Goal: Information Seeking & Learning: Compare options

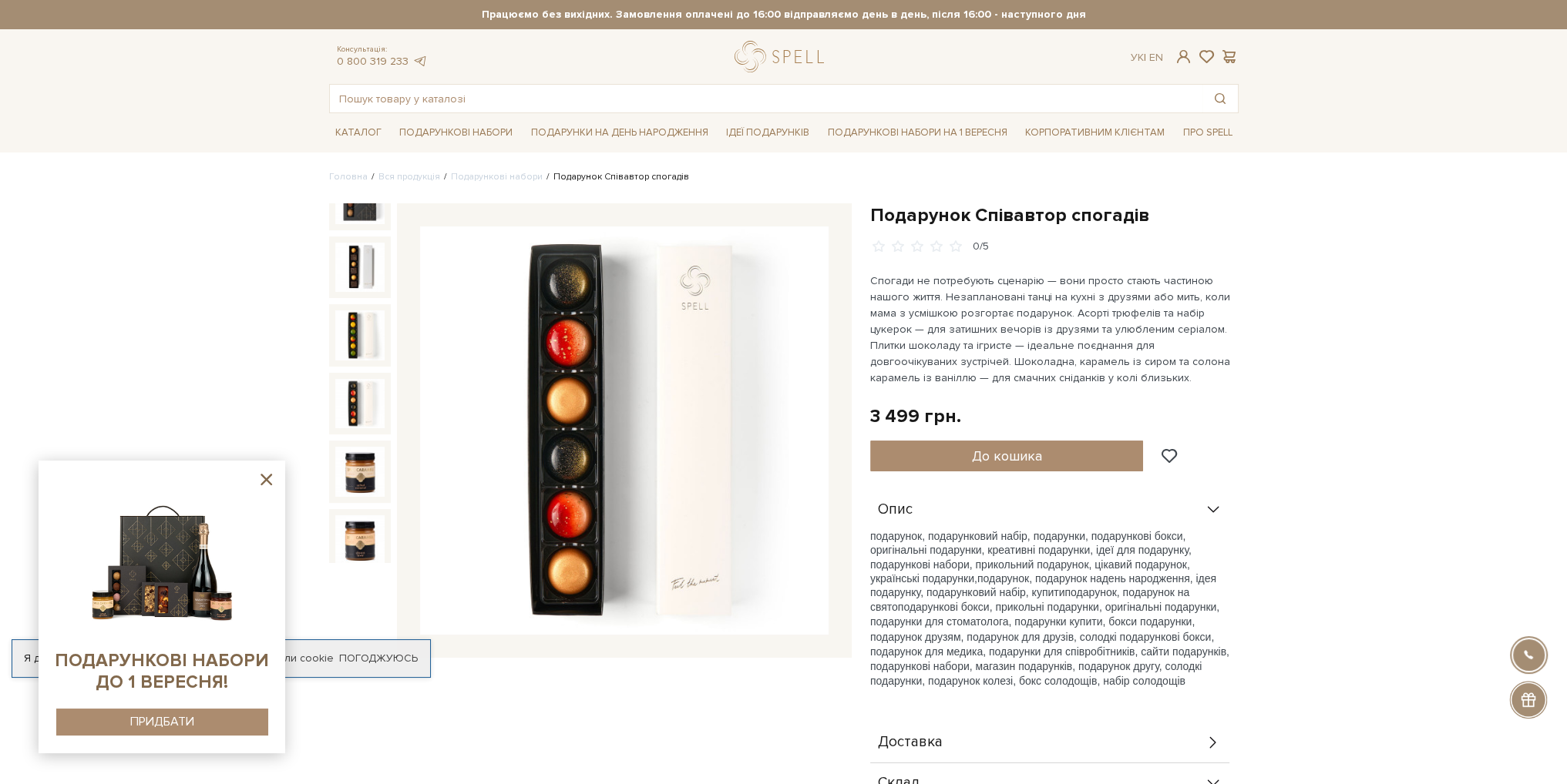
scroll to position [185, 0]
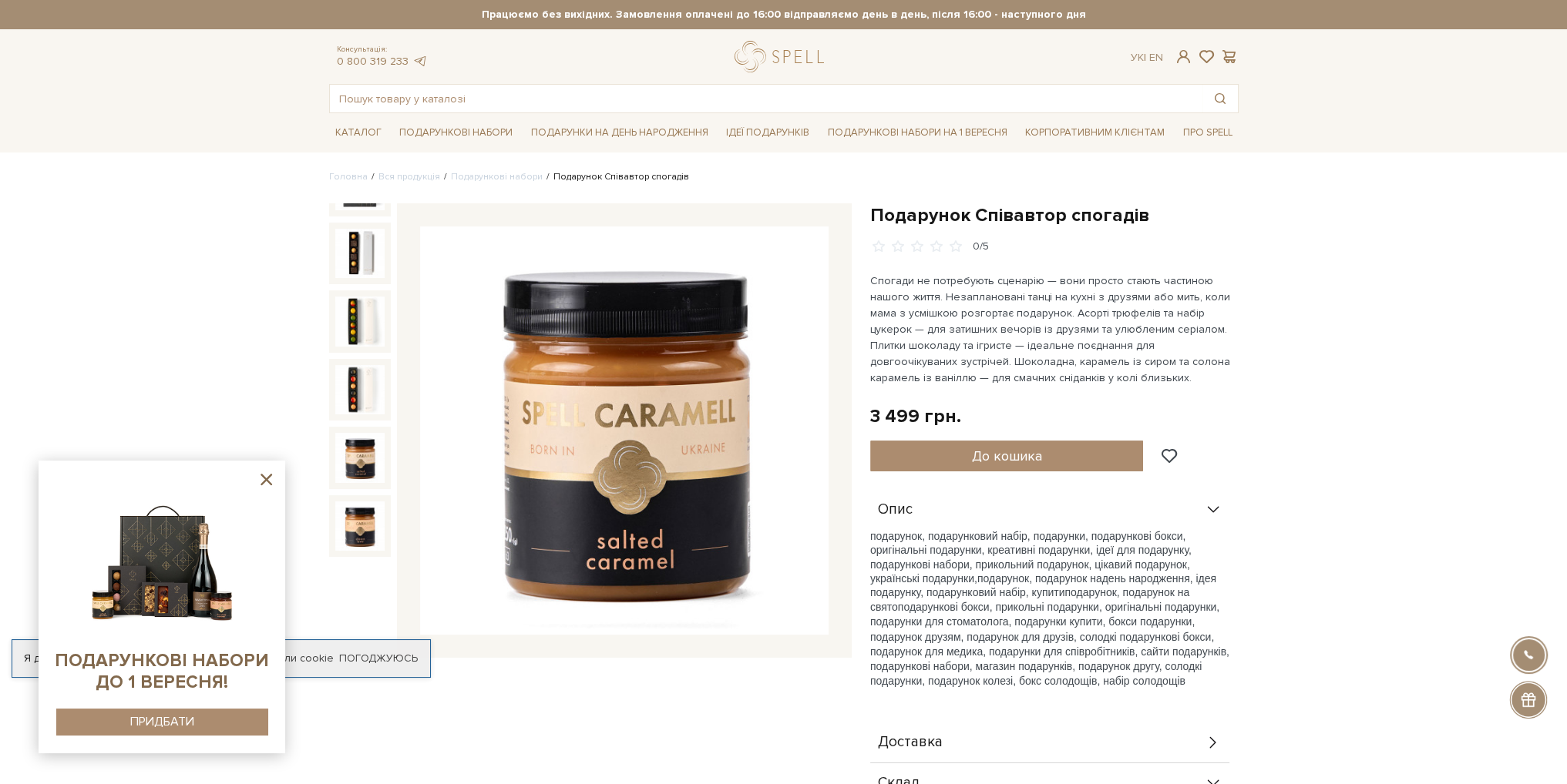
click at [340, 435] on img at bounding box center [359, 457] width 49 height 49
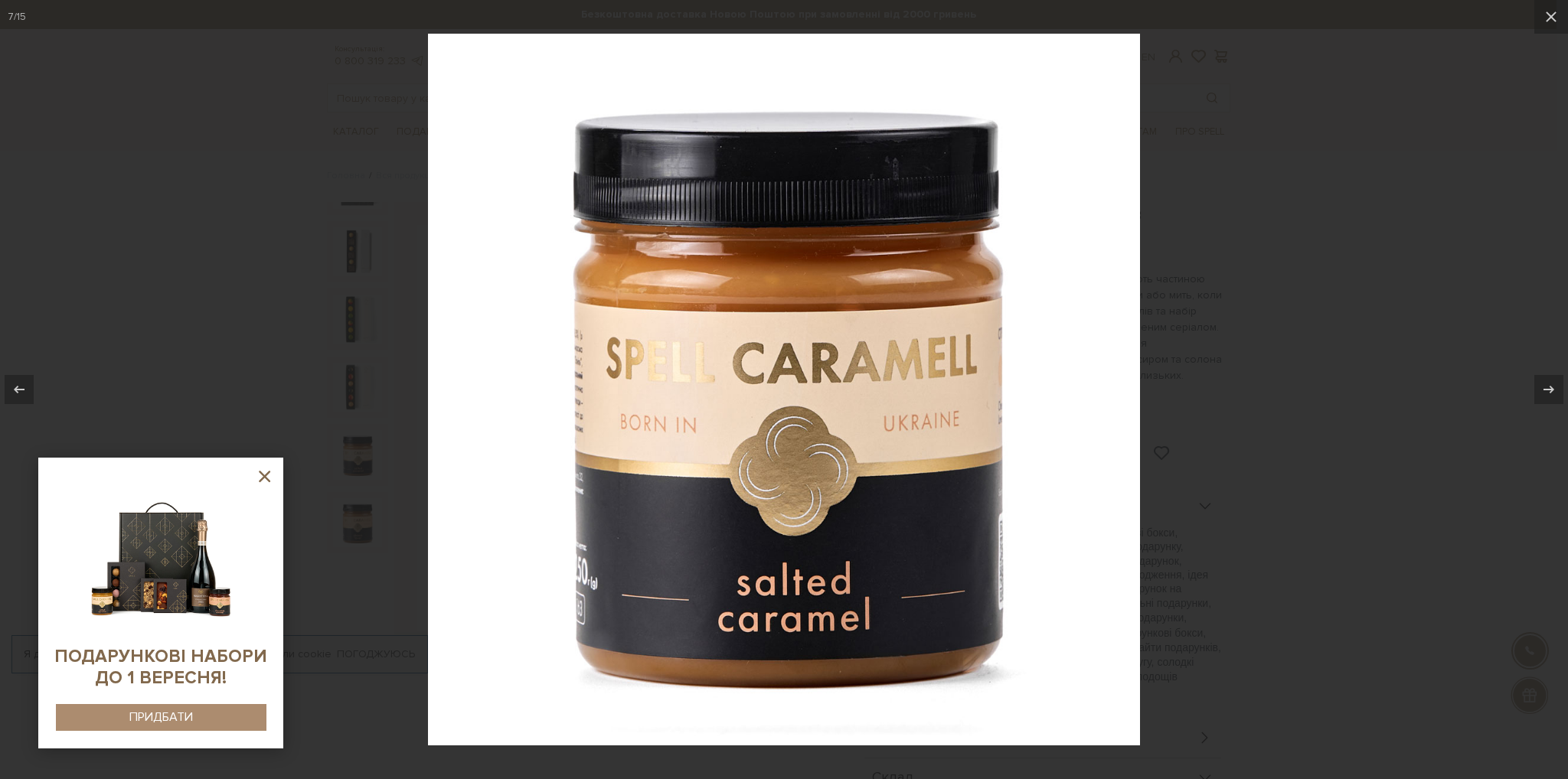
drag, startPoint x: 1313, startPoint y: 413, endPoint x: 1310, endPoint y: 359, distance: 54.1
click at [1314, 408] on div at bounding box center [784, 390] width 1568 height 779
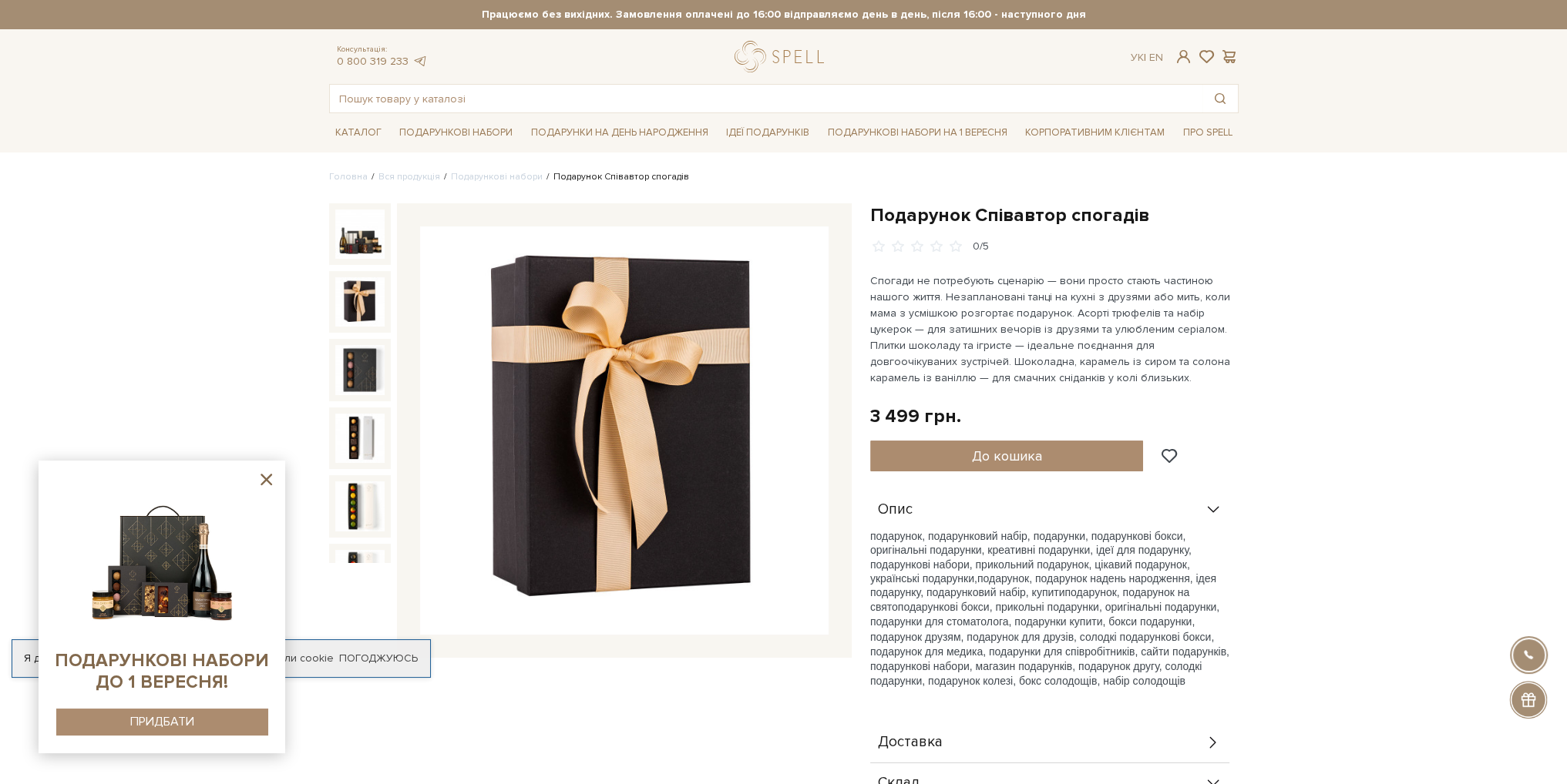
click at [357, 257] on div at bounding box center [360, 234] width 62 height 62
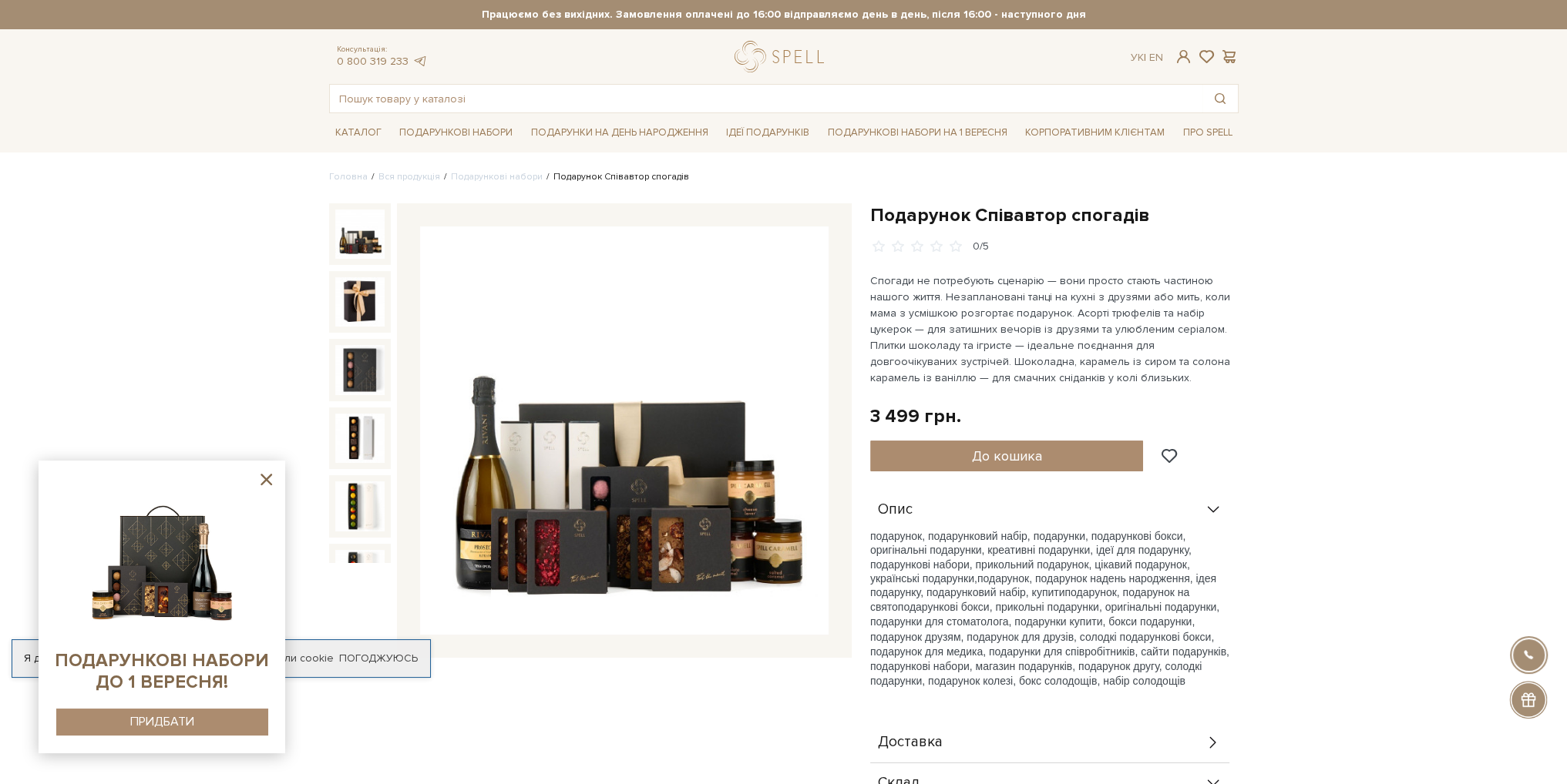
click at [356, 246] on img at bounding box center [359, 234] width 49 height 49
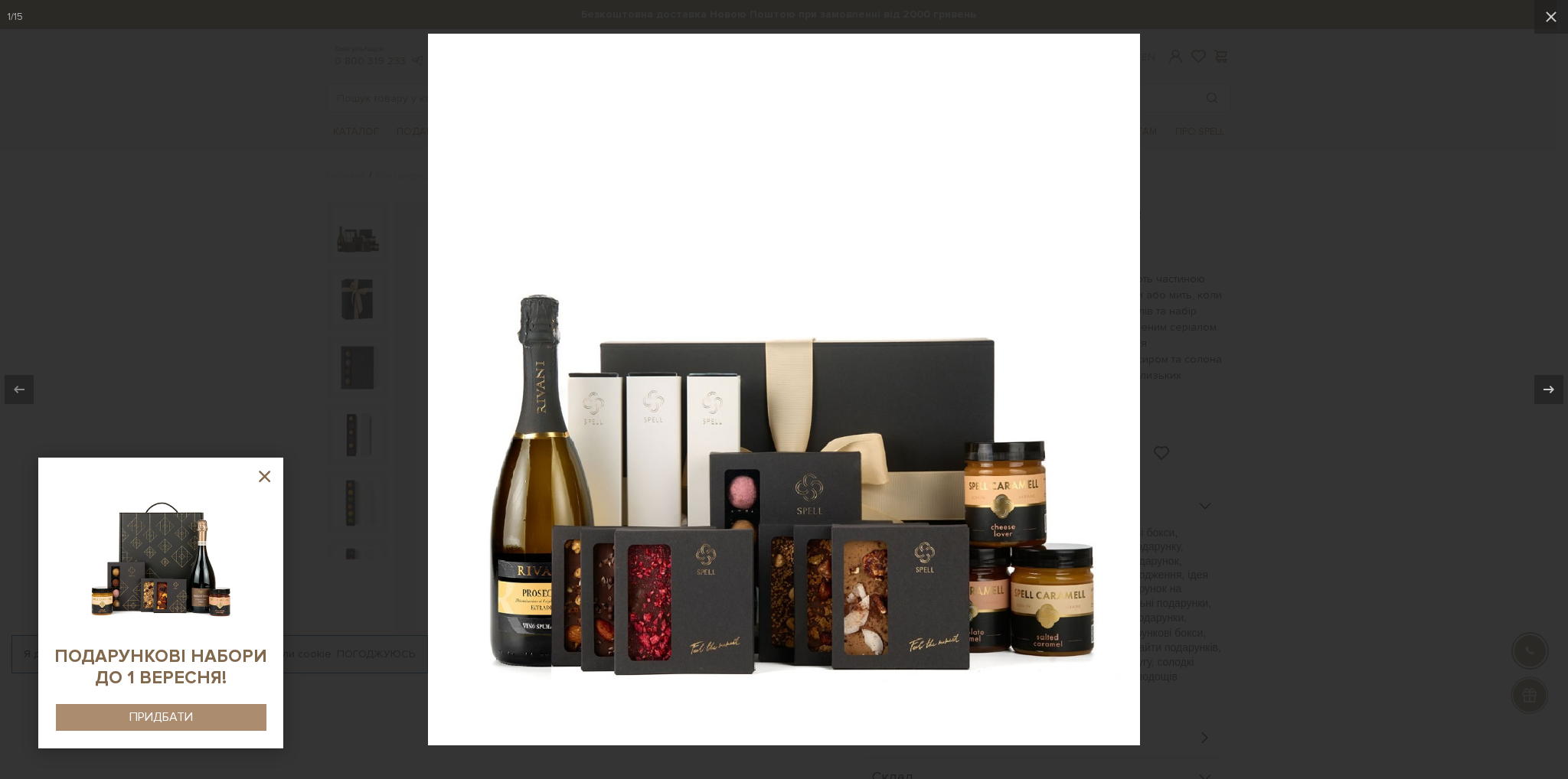
click at [1326, 300] on div at bounding box center [784, 390] width 1568 height 779
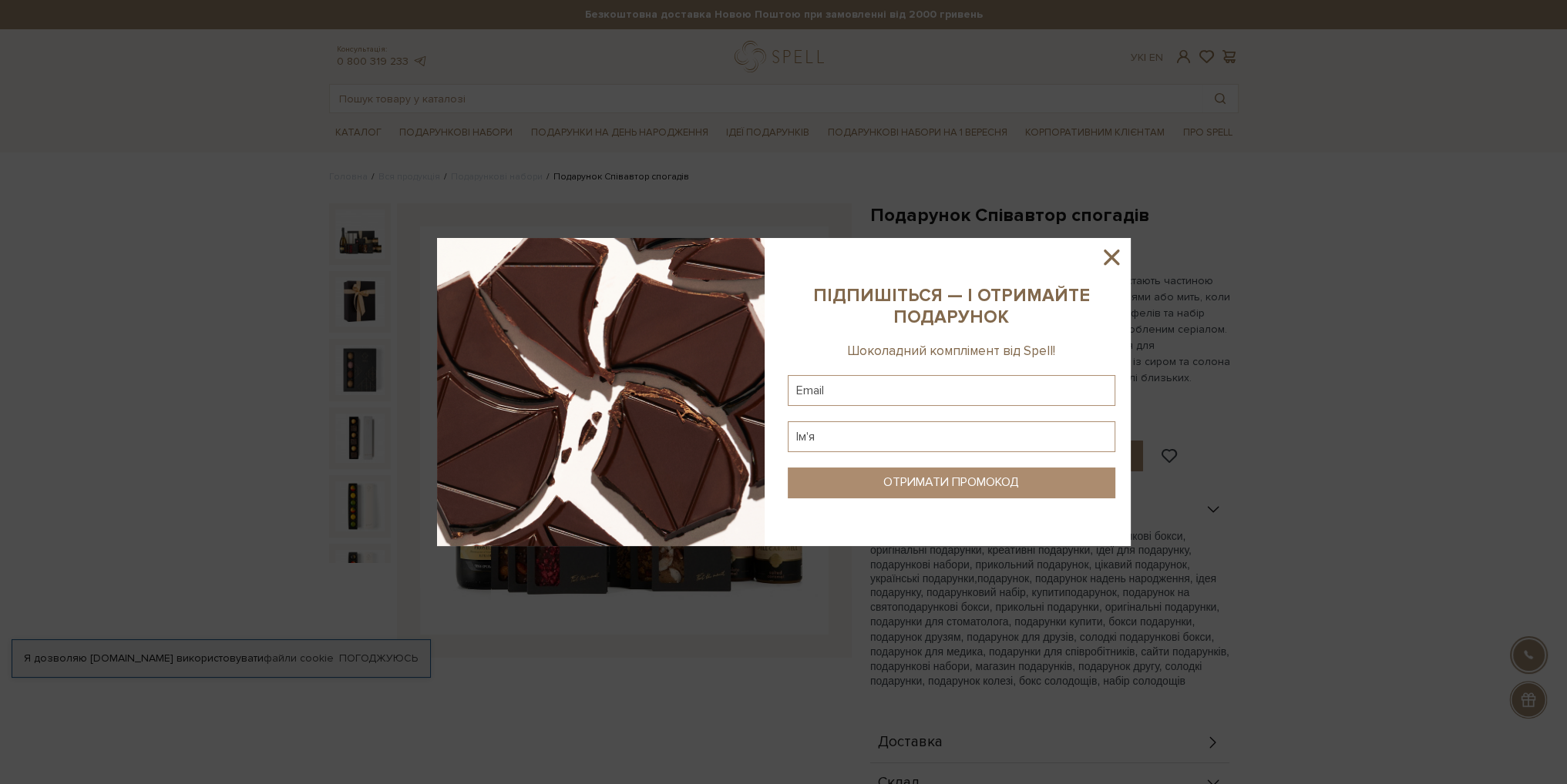
click at [1111, 261] on icon at bounding box center [1112, 258] width 26 height 26
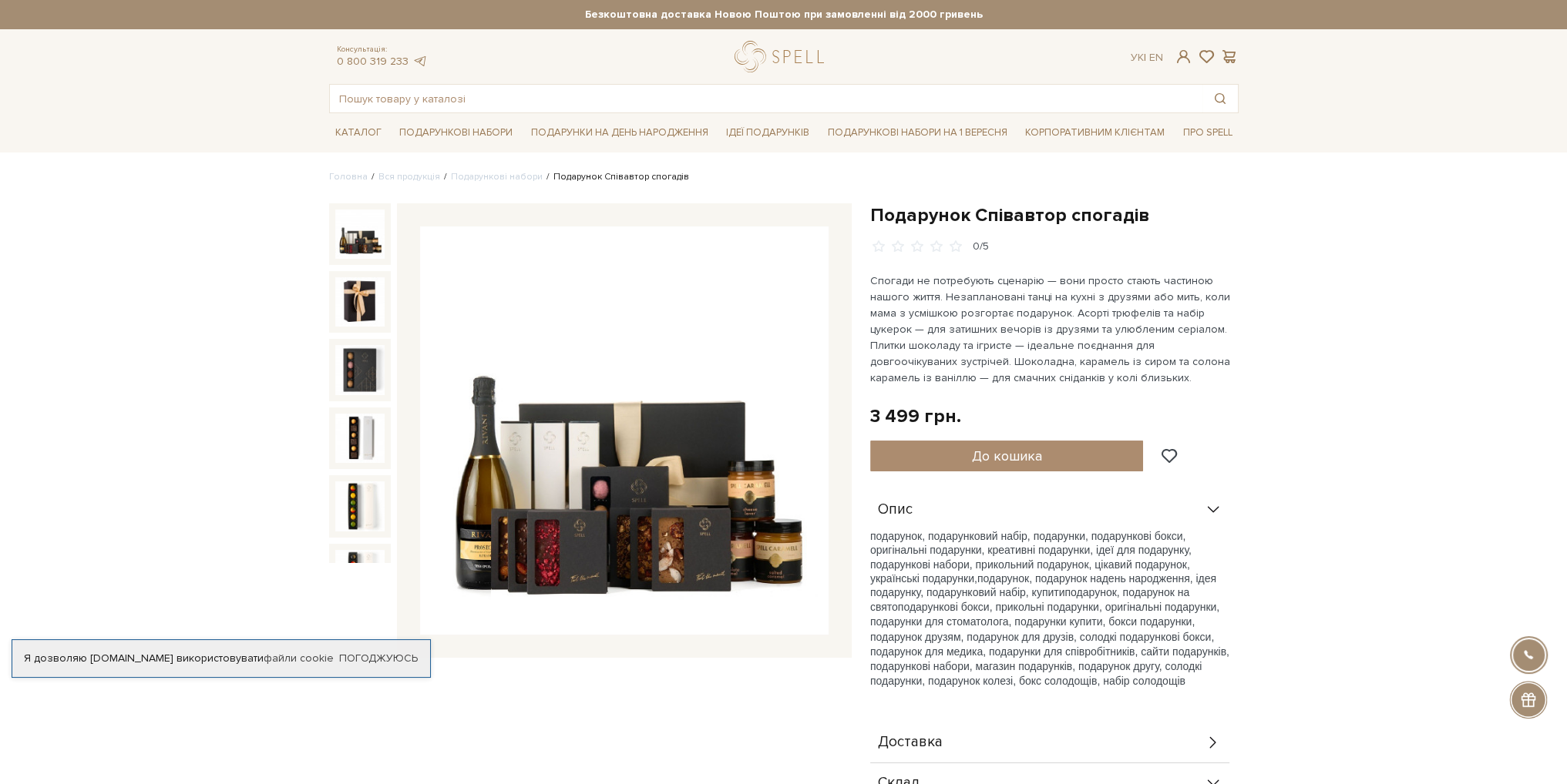
click at [360, 227] on img at bounding box center [359, 234] width 49 height 49
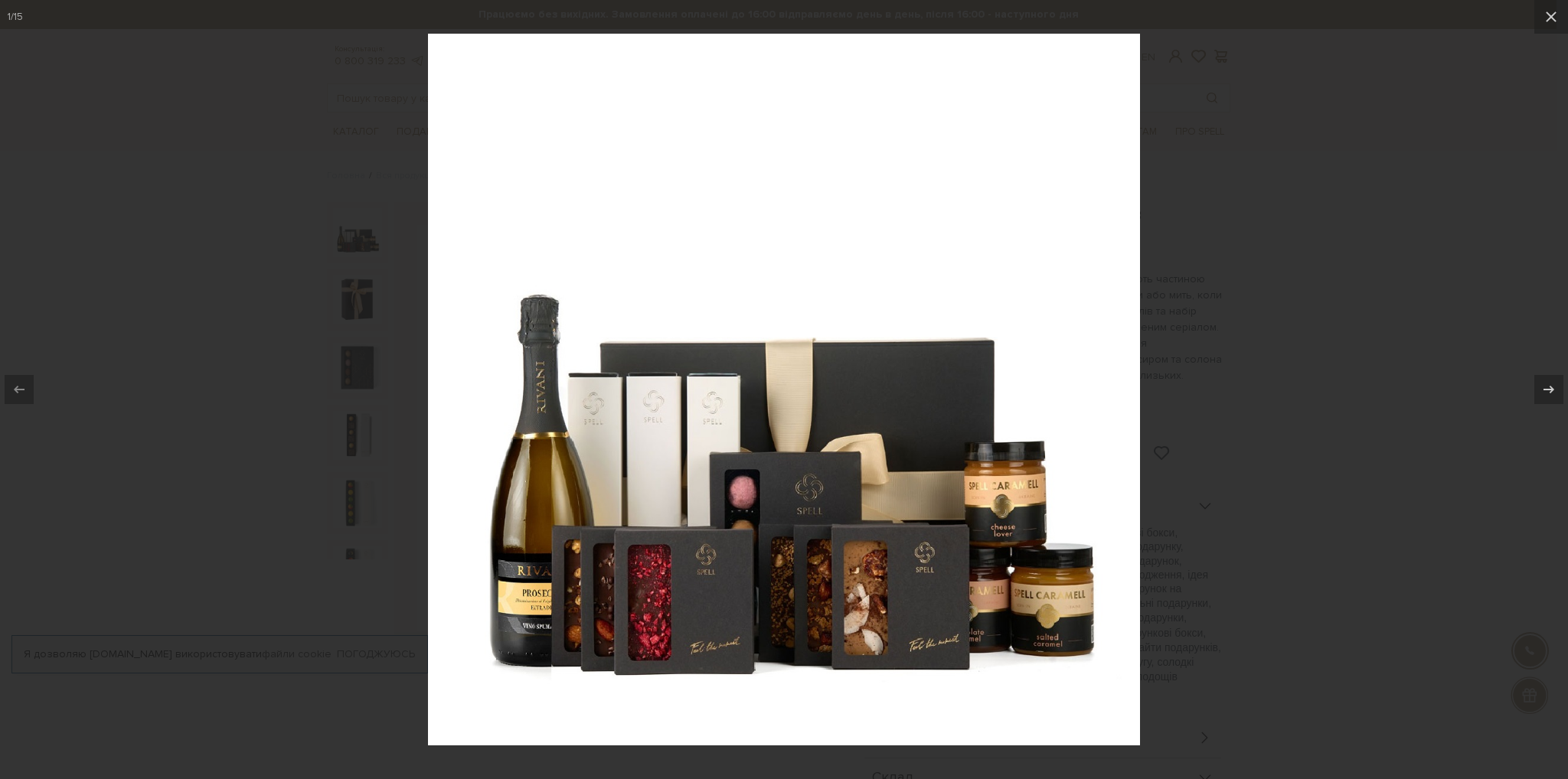
click at [1201, 501] on div at bounding box center [784, 390] width 1568 height 779
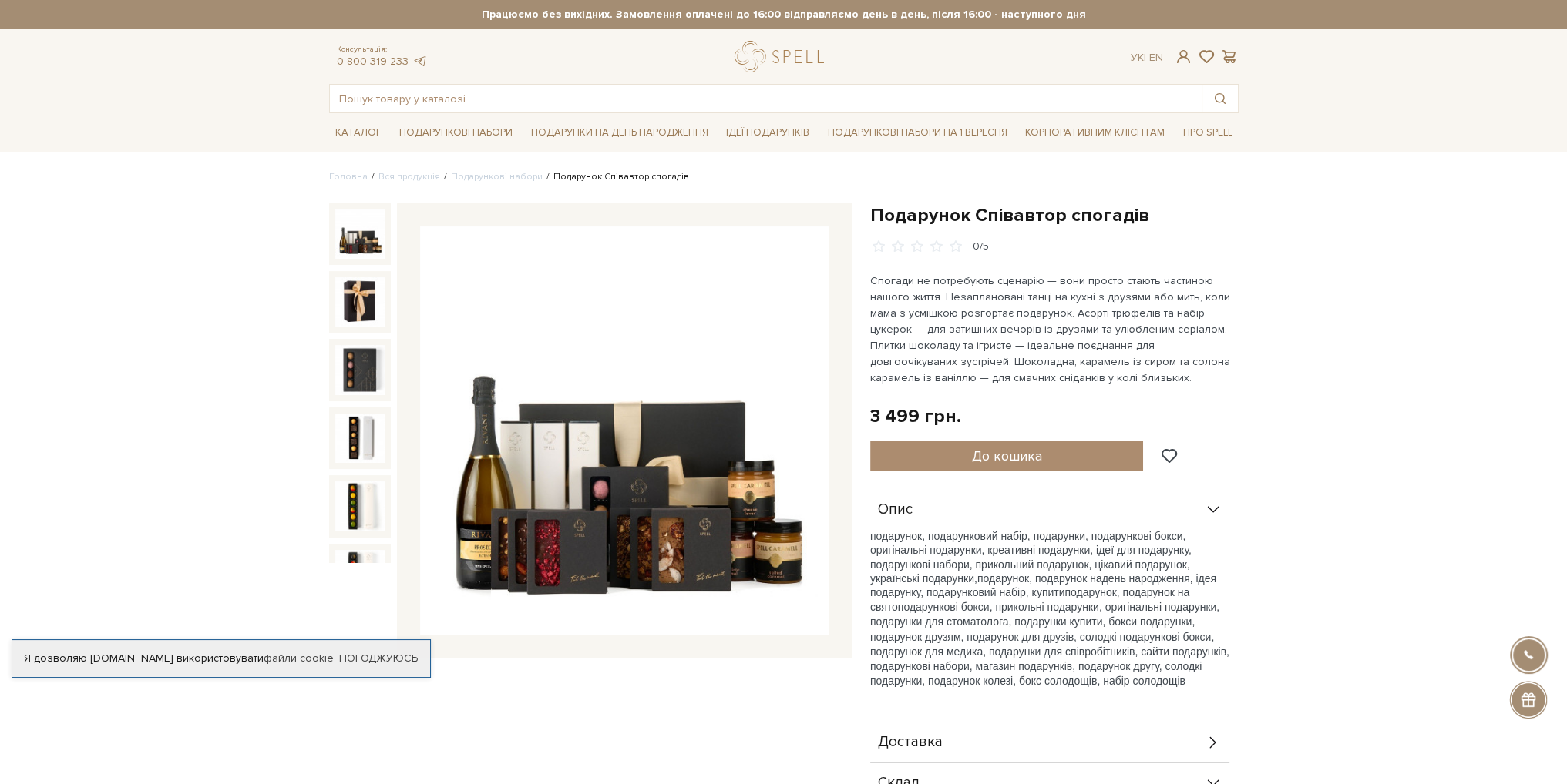
click at [365, 243] on img at bounding box center [359, 234] width 49 height 49
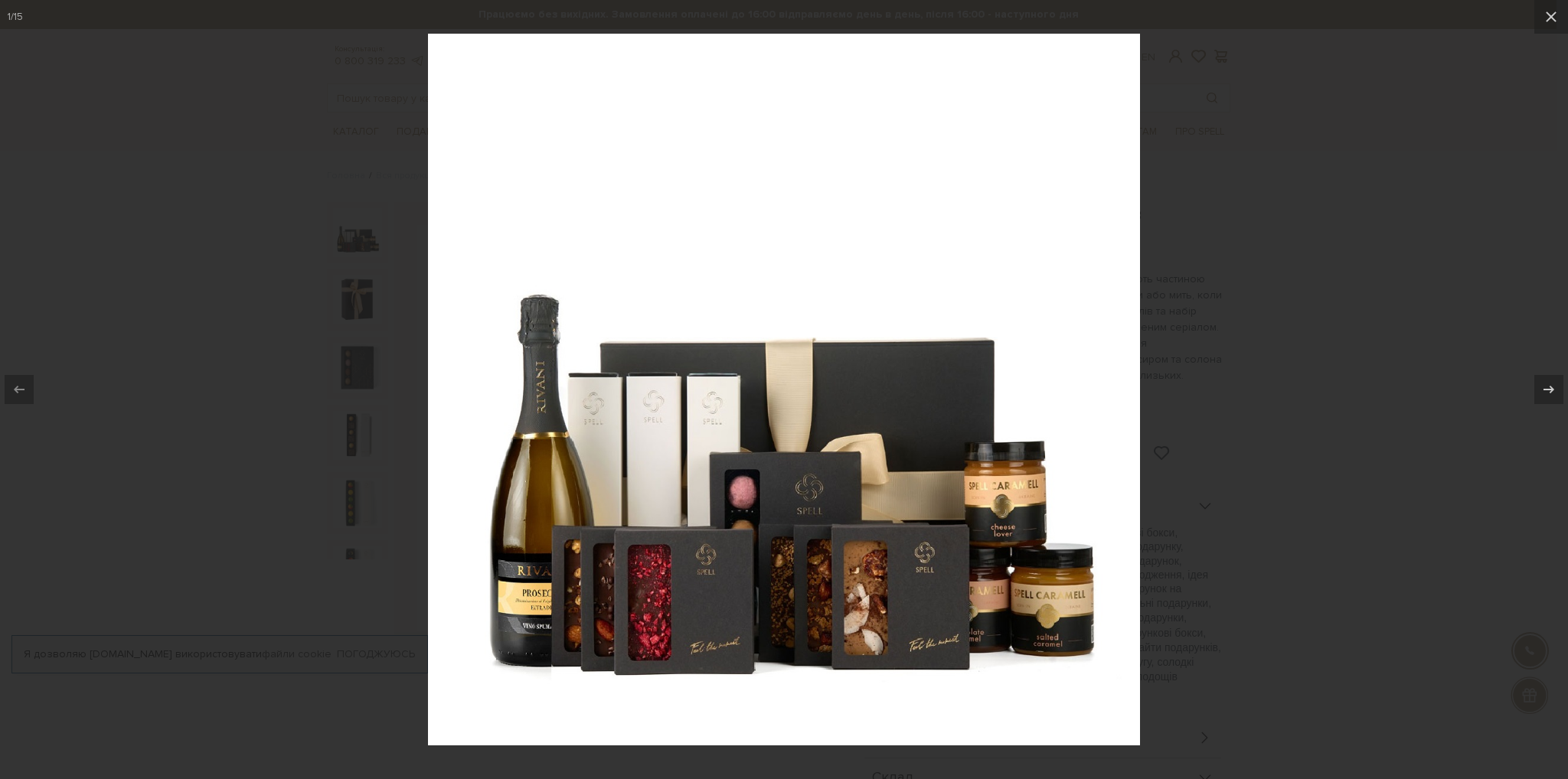
click at [1290, 231] on div at bounding box center [784, 390] width 1568 height 779
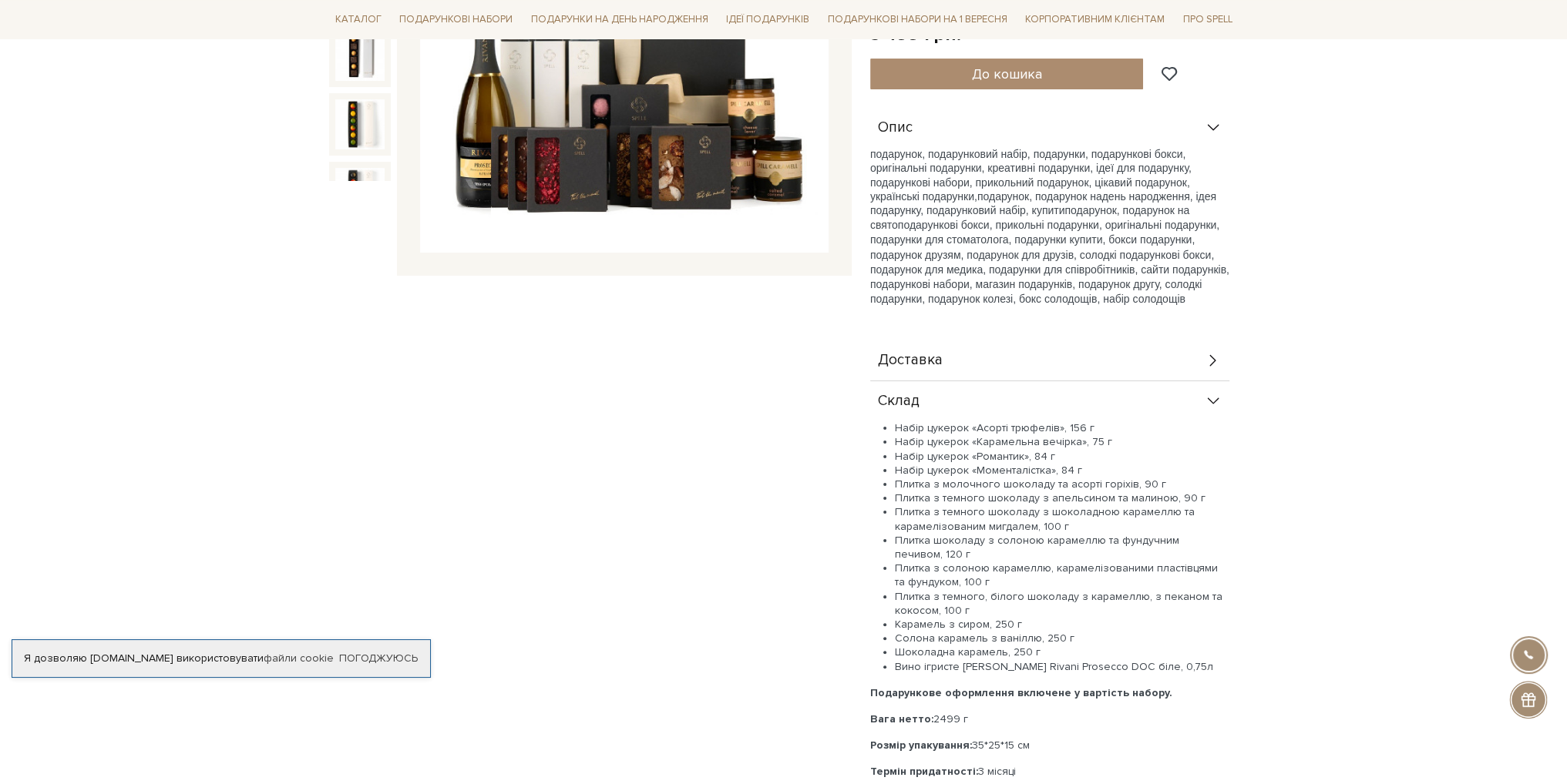
scroll to position [463, 0]
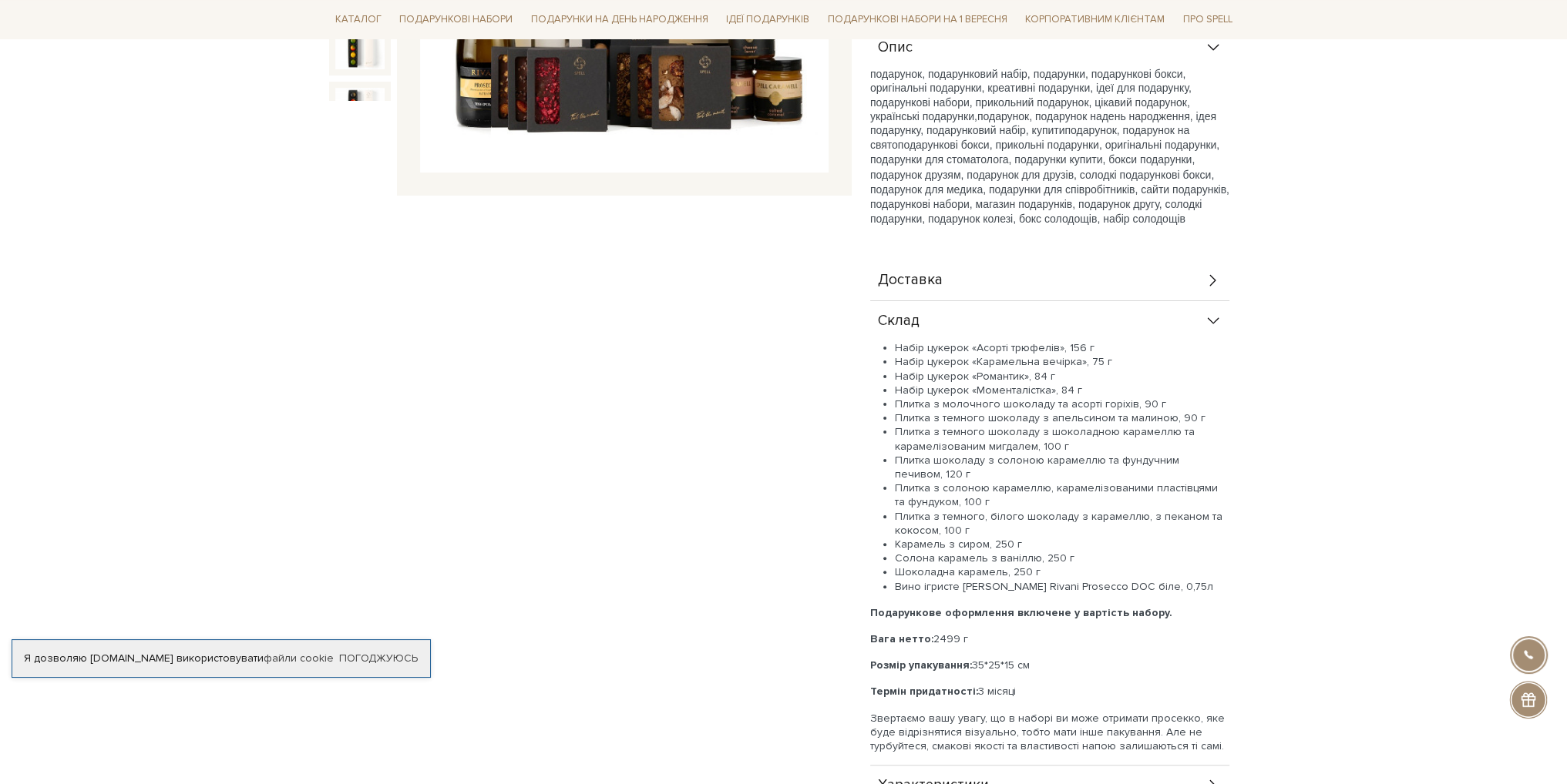
click at [907, 484] on li "Плитка з солоною карамеллю, карамелізованими пластівцями та фундуком, 100 г" at bounding box center [1062, 494] width 335 height 27
click at [903, 457] on li "Плитка шоколаду з солоною карамеллю та фундучним печивом, 120 г" at bounding box center [1062, 467] width 335 height 27
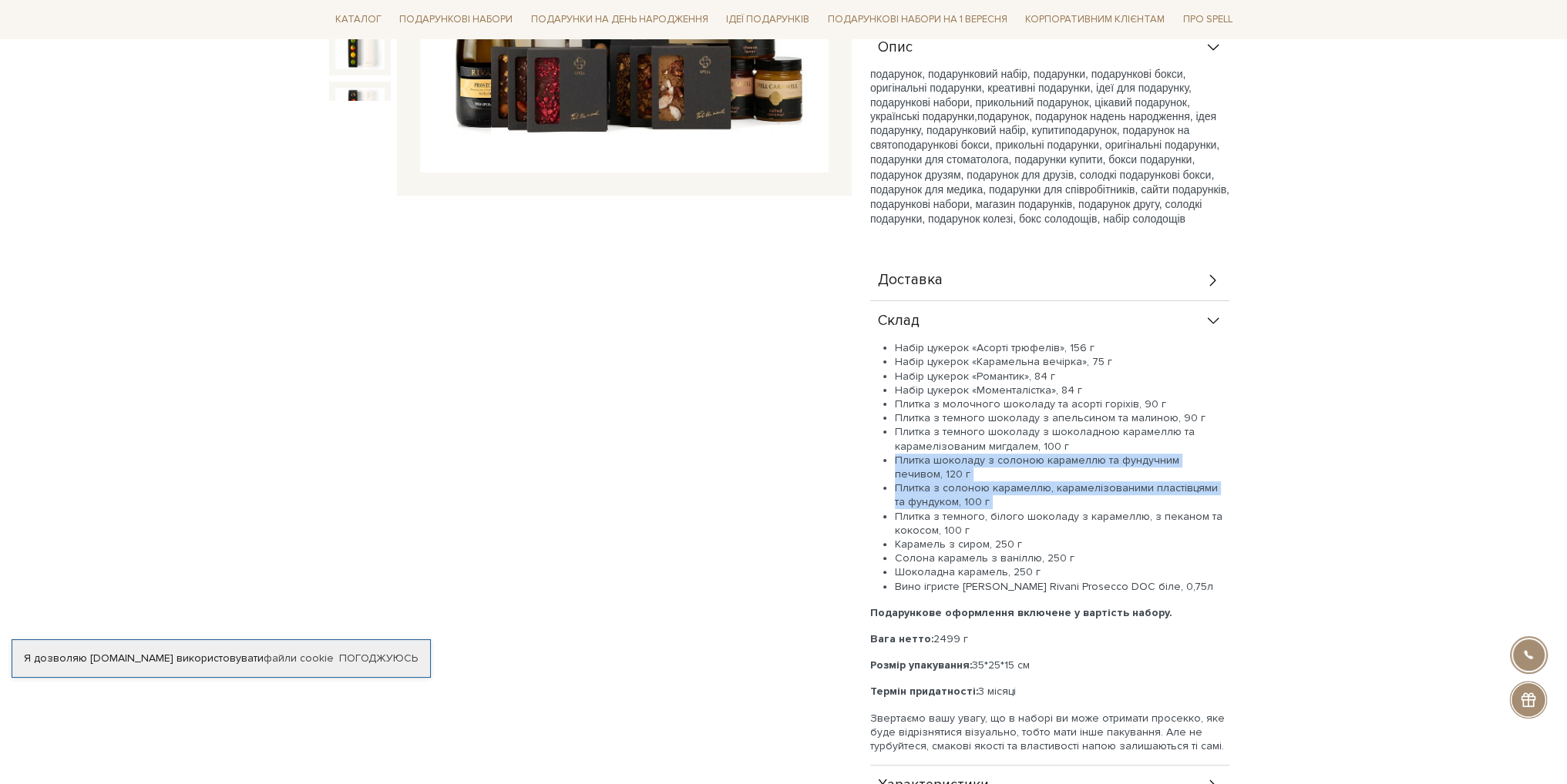
drag, startPoint x: 903, startPoint y: 457, endPoint x: 1153, endPoint y: 506, distance: 254.8
click at [1153, 506] on ul "Набір цукерок «Асорті трюфелів», 156 г Набір цукерок «Карамельна вечірка», 75 г…" at bounding box center [1050, 467] width 359 height 253
drag, startPoint x: 1030, startPoint y: 540, endPoint x: 974, endPoint y: 542, distance: 56.0
click at [974, 542] on li "Карамель з сиром, 250 г" at bounding box center [1062, 544] width 335 height 14
click at [985, 549] on li "Карамель з сиром, 250 г" at bounding box center [1062, 544] width 335 height 14
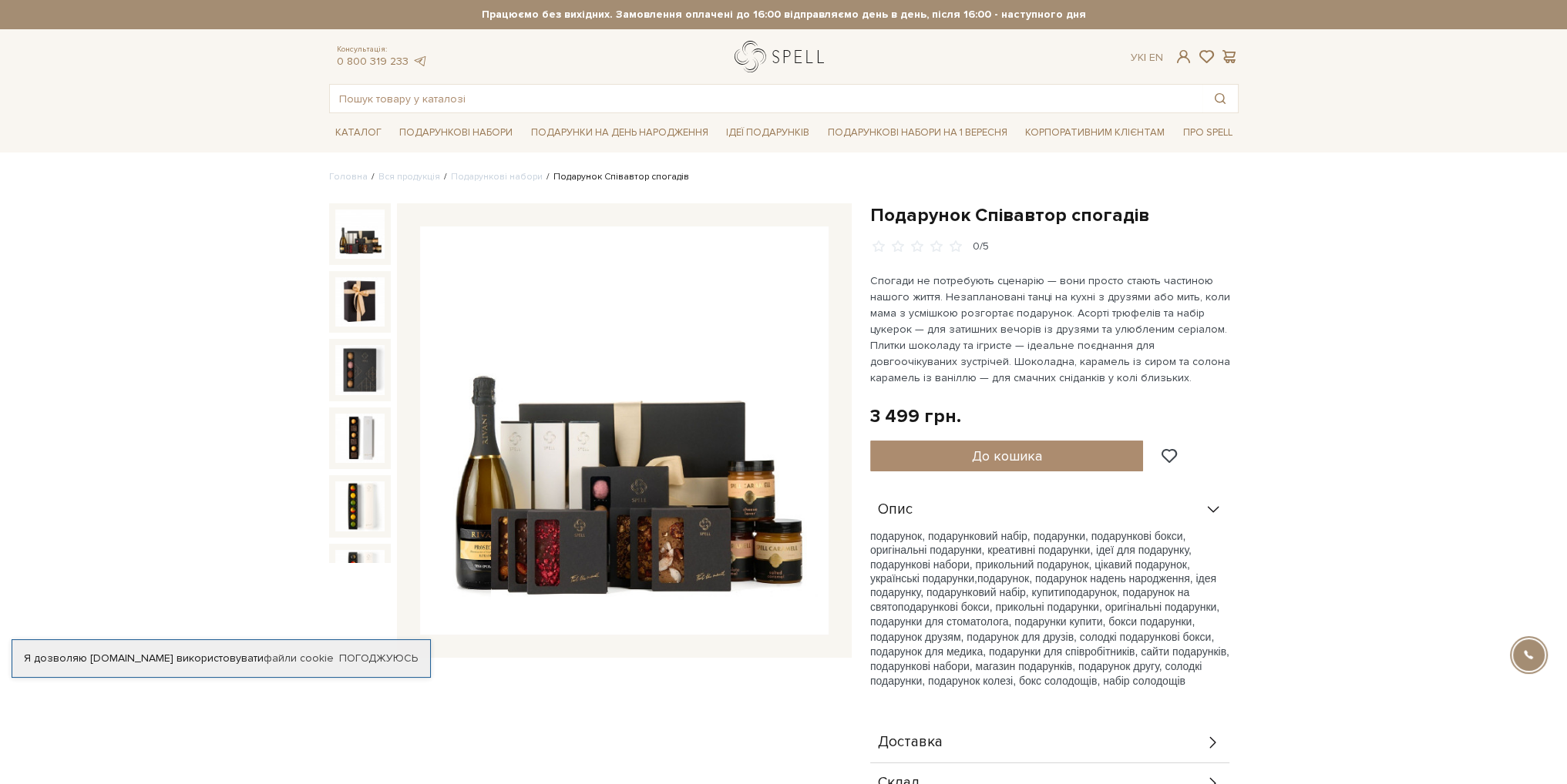
click at [800, 54] on link "logo" at bounding box center [783, 56] width 96 height 32
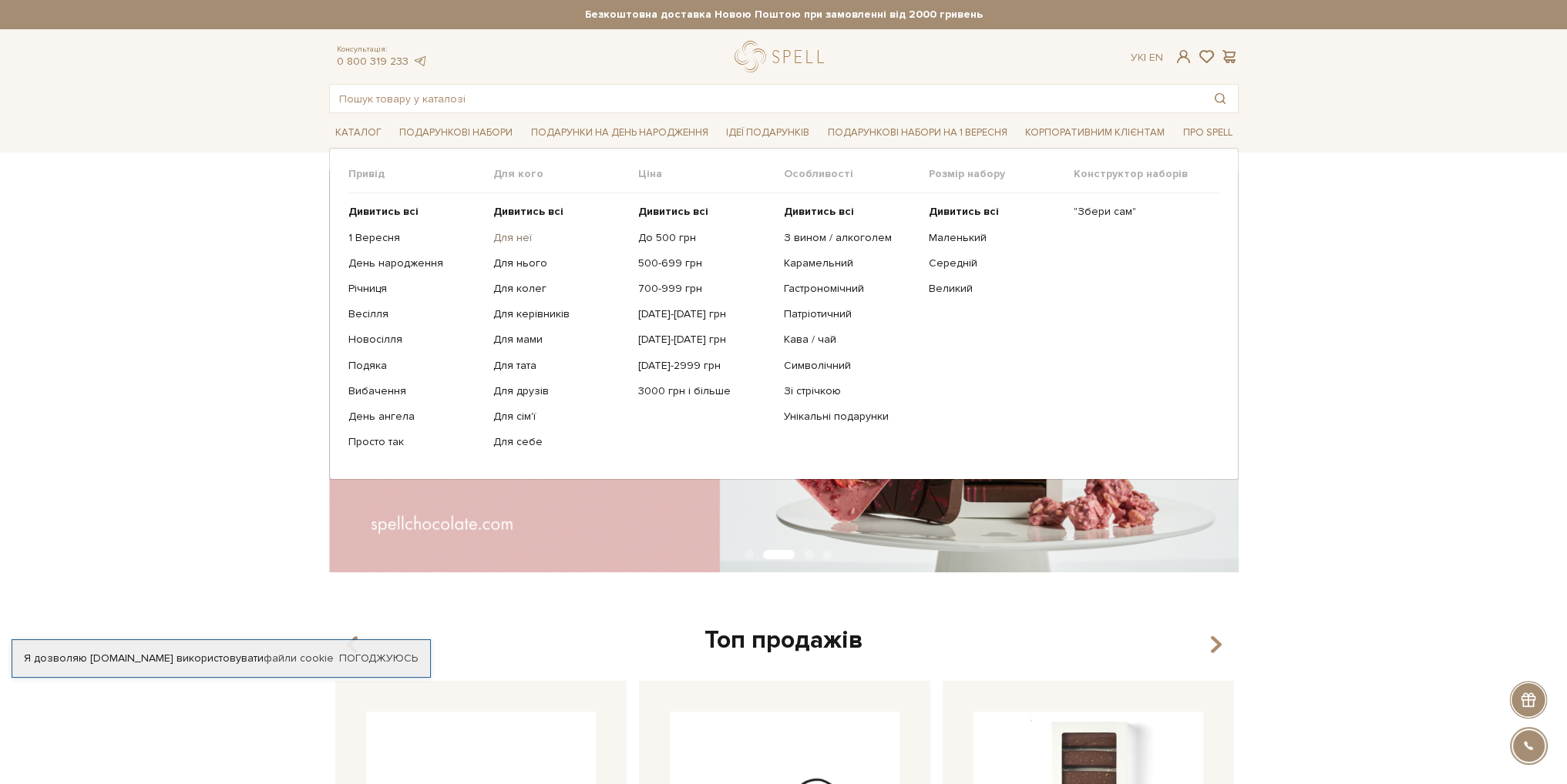
click at [504, 231] on link "Для неї" at bounding box center [560, 238] width 134 height 14
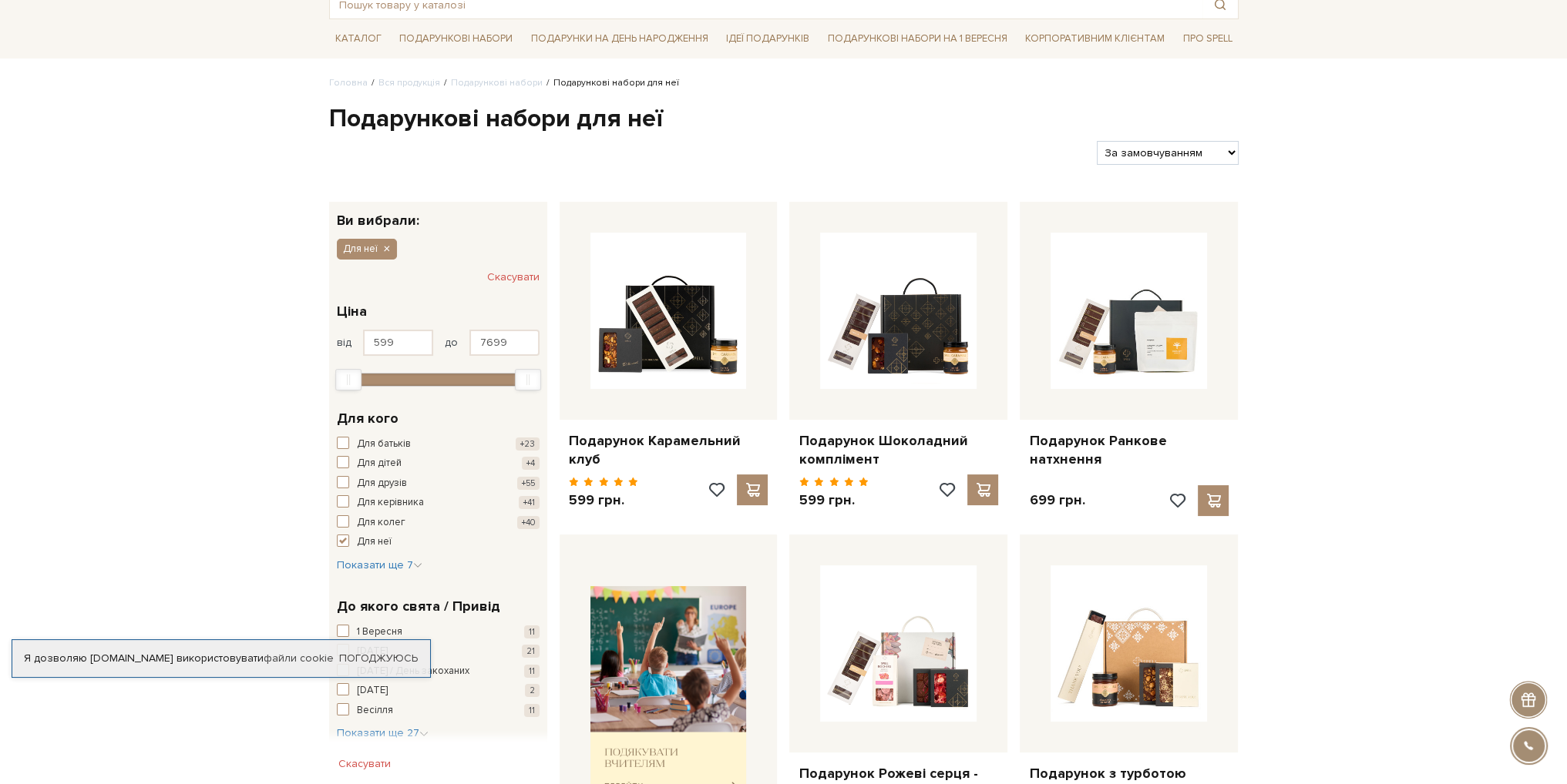
scroll to position [231, 0]
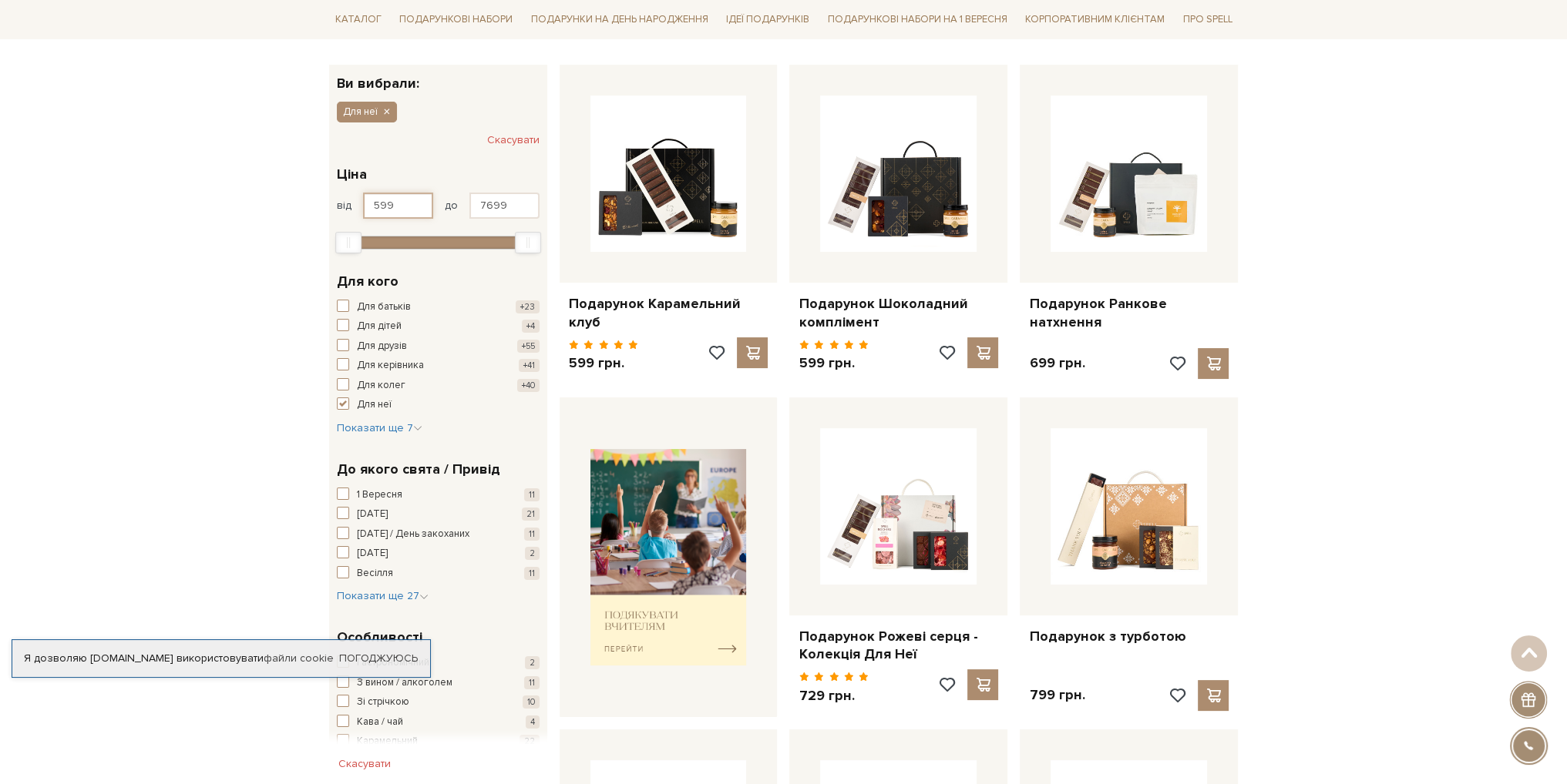
drag, startPoint x: 388, startPoint y: 207, endPoint x: 364, endPoint y: 203, distance: 24.3
click at [364, 203] on input "599" at bounding box center [398, 206] width 71 height 26
type input "2000"
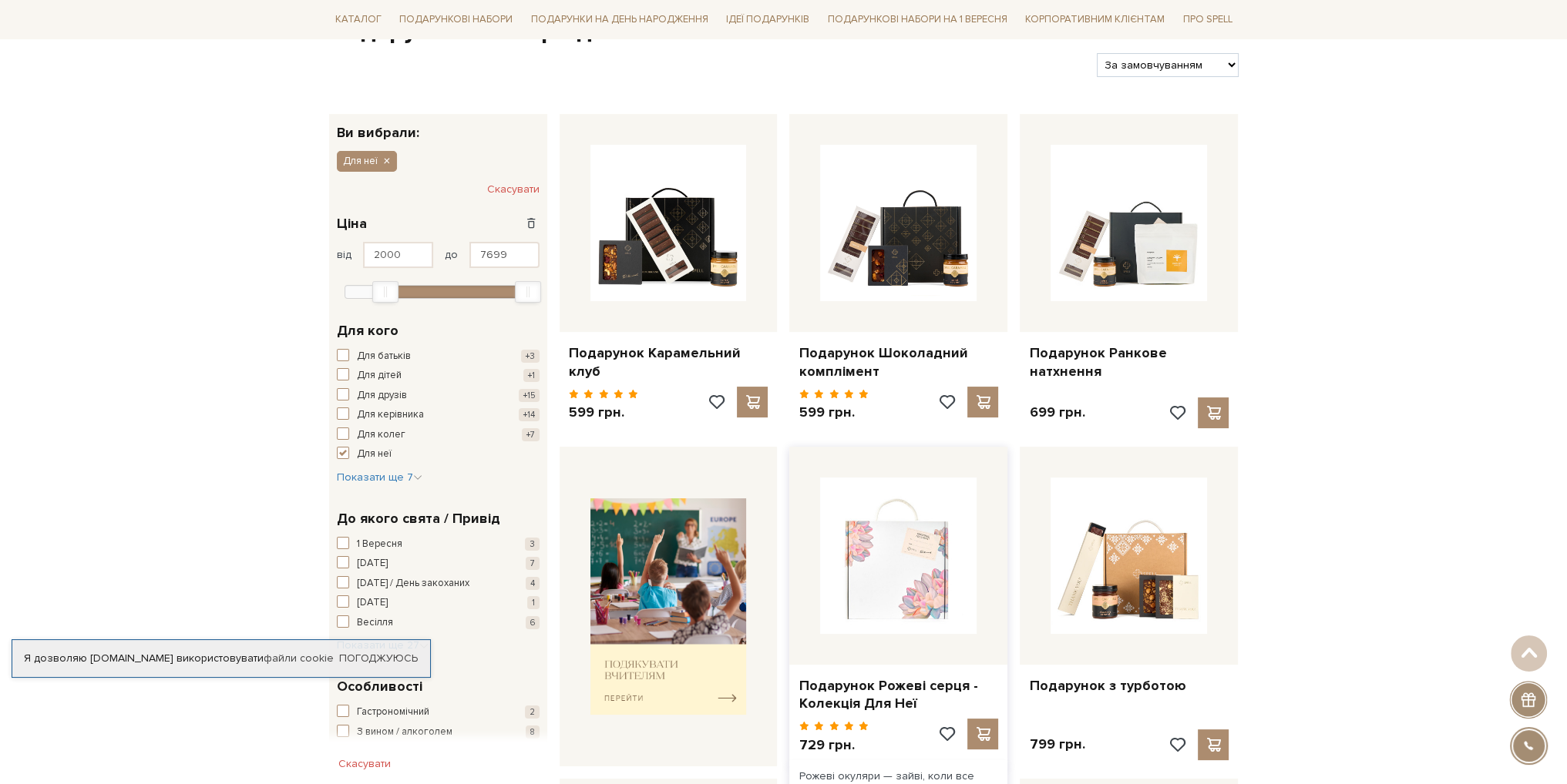
scroll to position [0, 0]
